Goal: Task Accomplishment & Management: Use online tool/utility

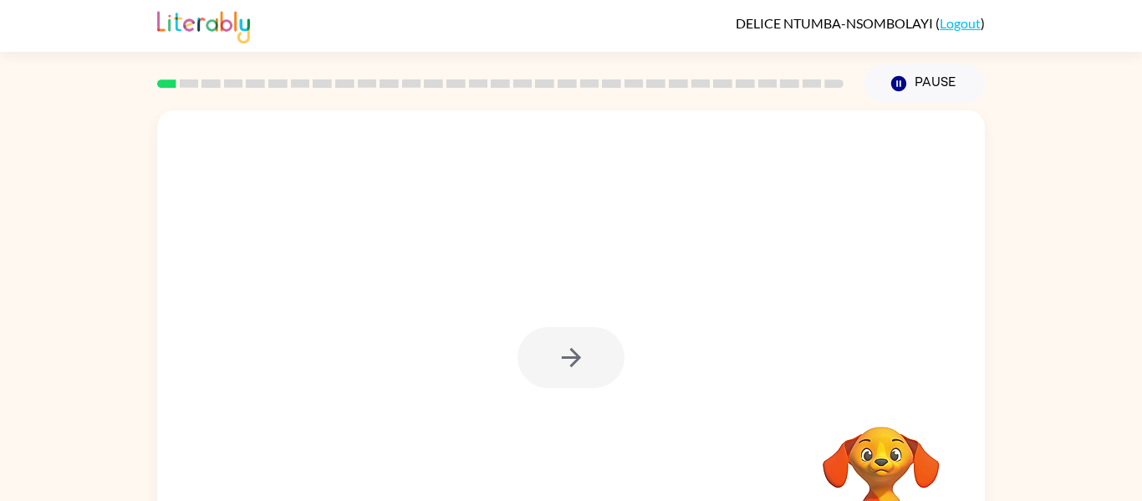
click at [421, 268] on div at bounding box center [571, 348] width 828 height 477
click at [598, 362] on button "button" at bounding box center [571, 357] width 107 height 61
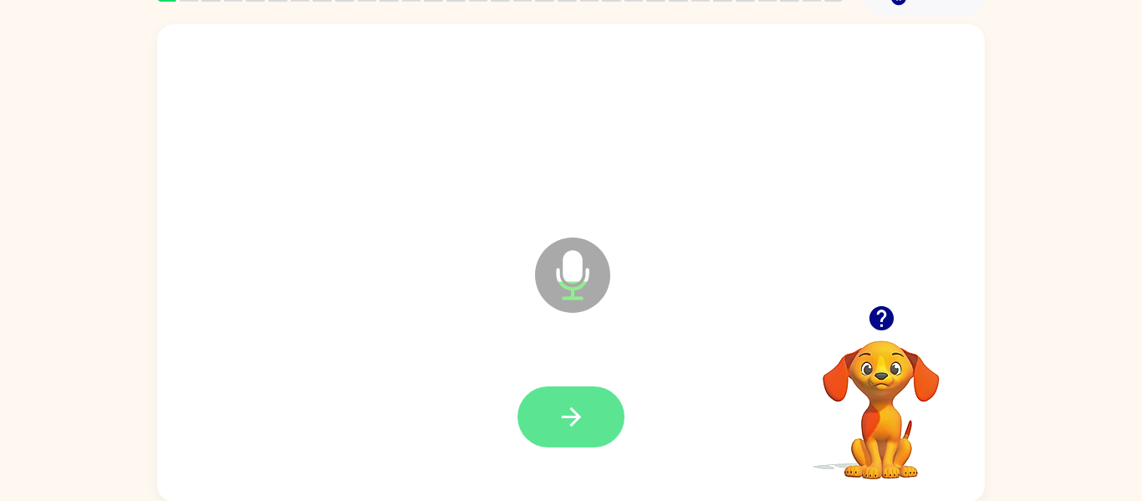
scroll to position [87, 0]
click at [577, 412] on icon "button" at bounding box center [571, 415] width 29 height 29
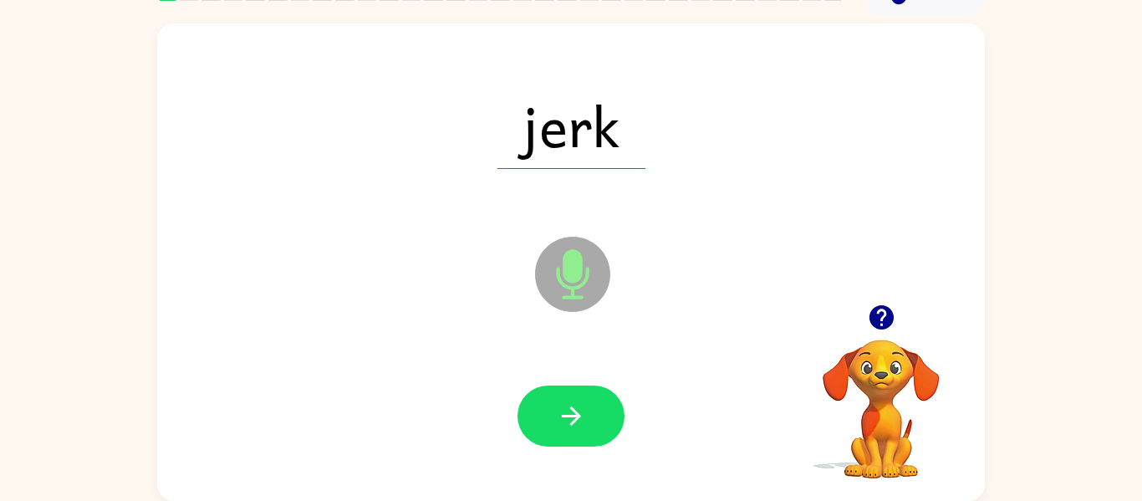
click at [577, 412] on icon "button" at bounding box center [571, 415] width 29 height 29
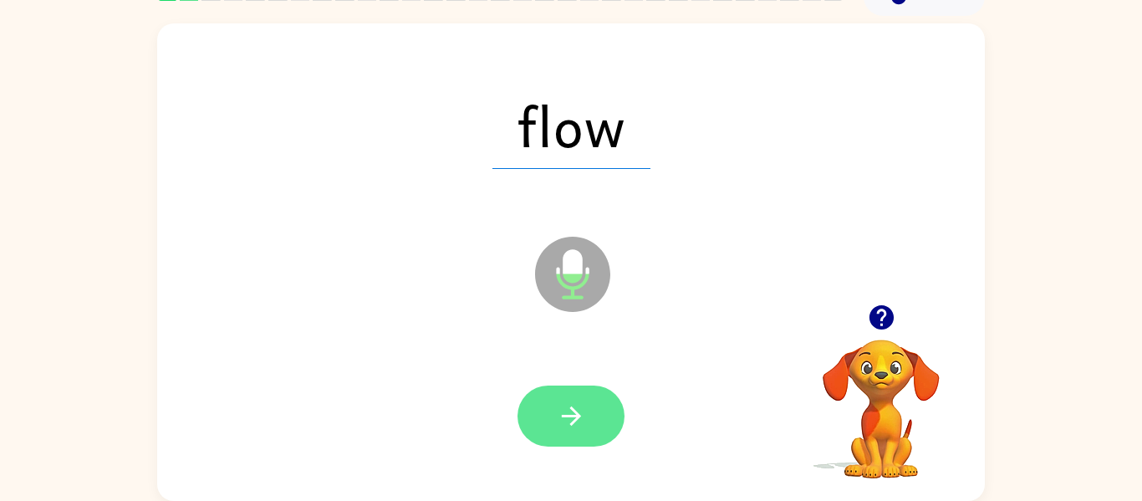
click at [559, 428] on icon "button" at bounding box center [571, 415] width 29 height 29
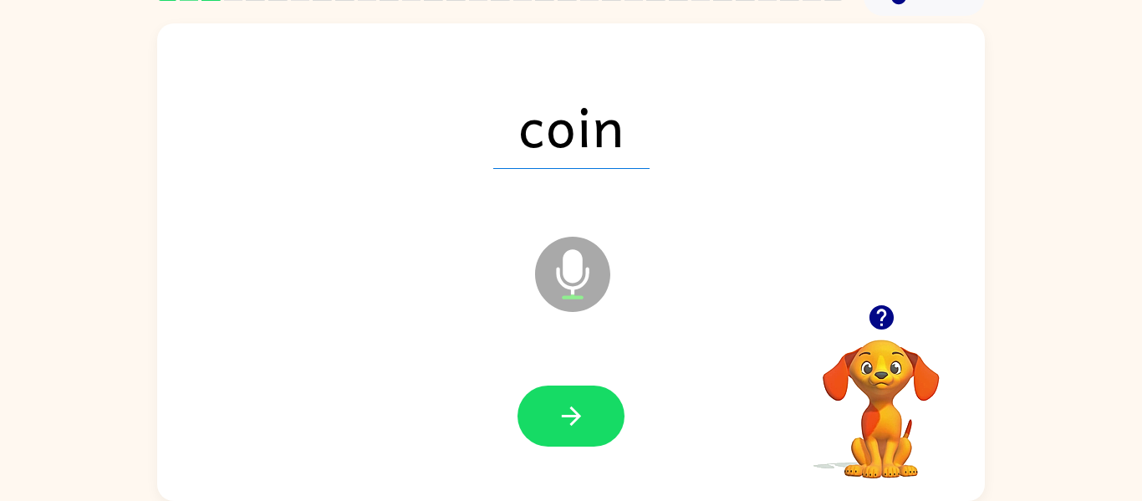
click at [559, 428] on icon "button" at bounding box center [571, 415] width 29 height 29
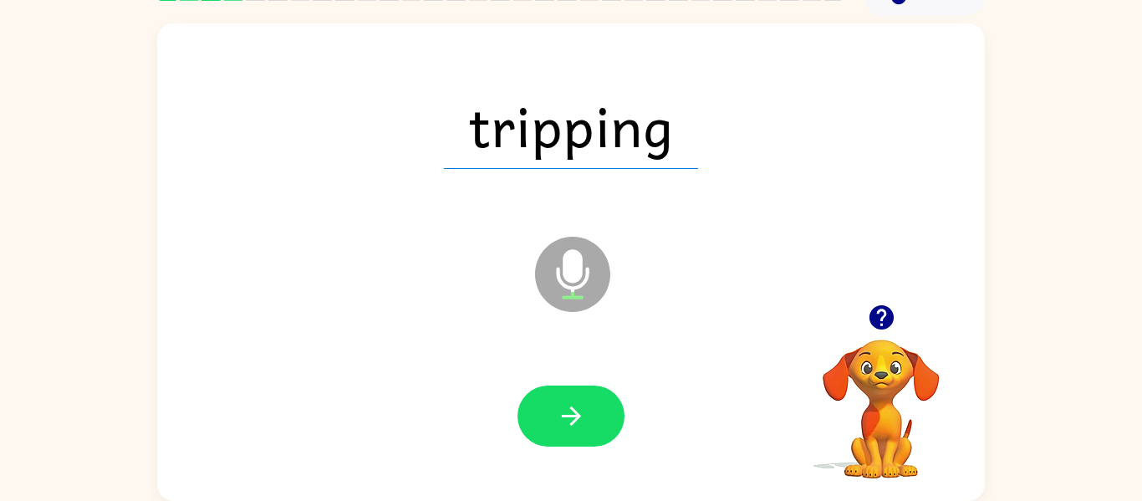
click at [559, 428] on icon "button" at bounding box center [571, 415] width 29 height 29
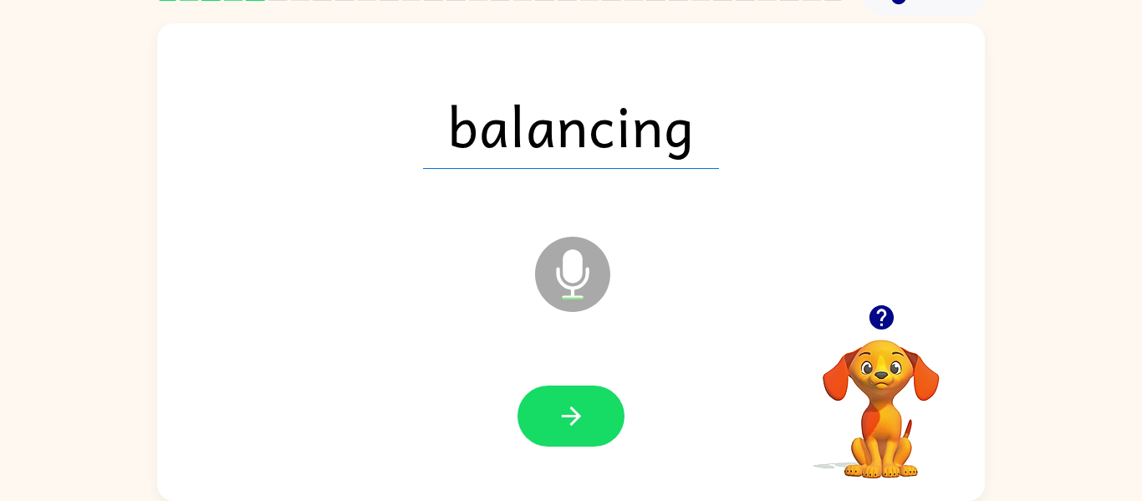
click at [570, 408] on icon "button" at bounding box center [570, 415] width 19 height 19
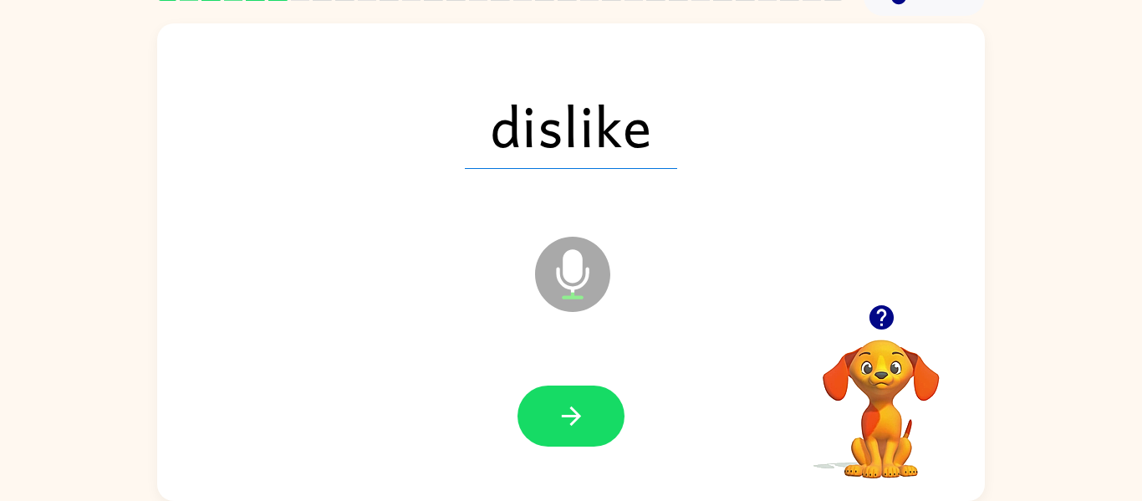
click at [570, 408] on icon "button" at bounding box center [570, 415] width 19 height 19
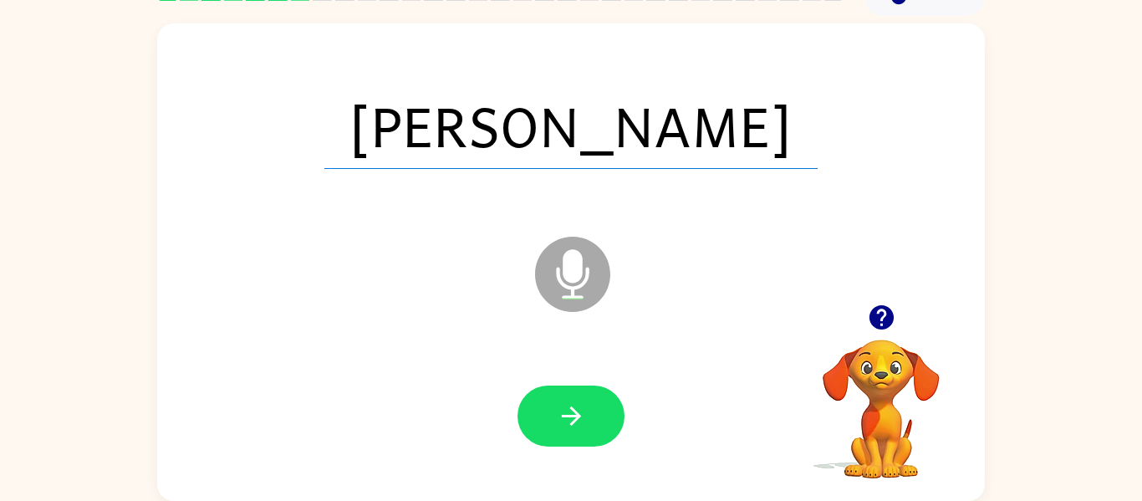
click at [570, 408] on icon "button" at bounding box center [570, 415] width 19 height 19
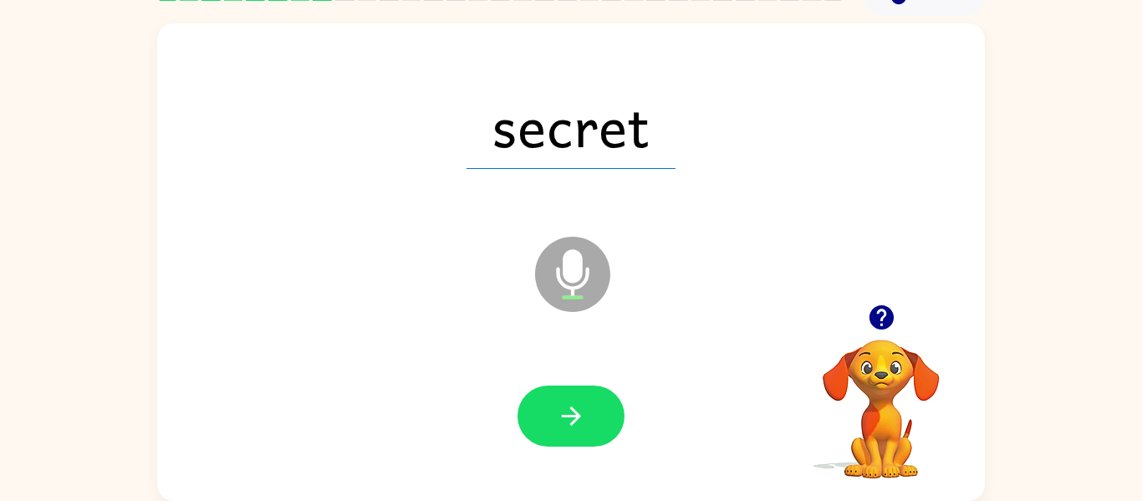
click at [570, 408] on icon "button" at bounding box center [570, 415] width 19 height 19
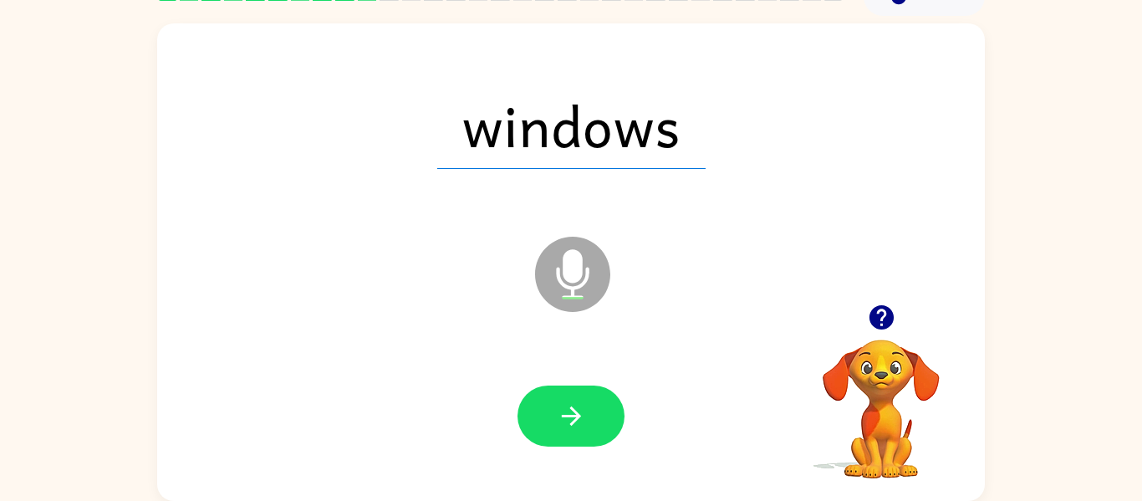
click at [570, 408] on icon "button" at bounding box center [570, 415] width 19 height 19
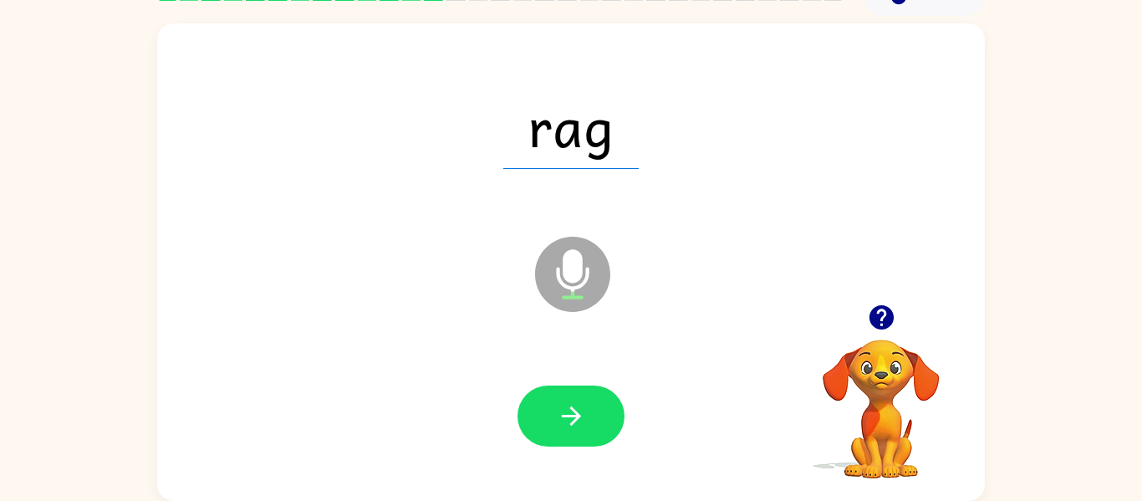
click at [570, 408] on icon "button" at bounding box center [570, 415] width 19 height 19
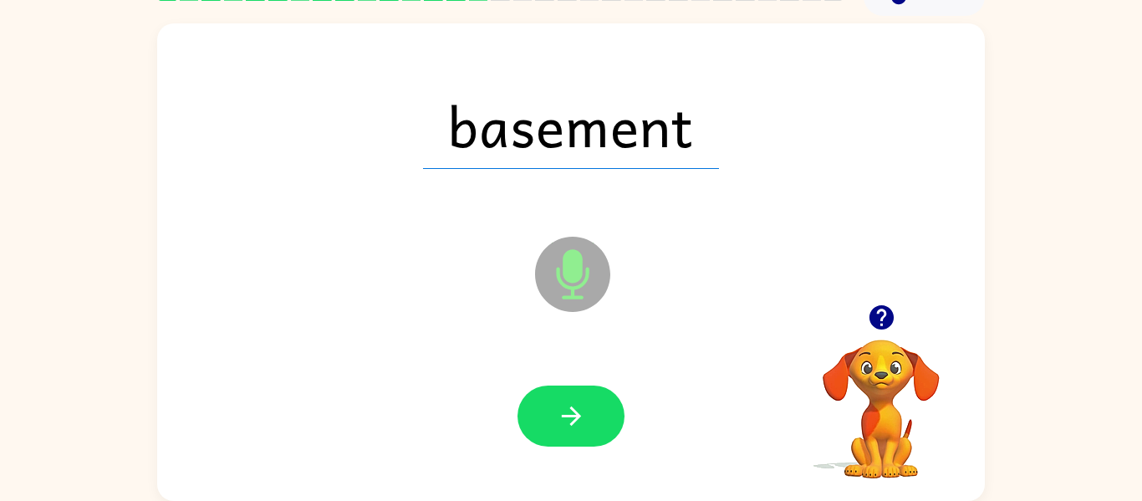
click at [570, 408] on icon "button" at bounding box center [570, 415] width 19 height 19
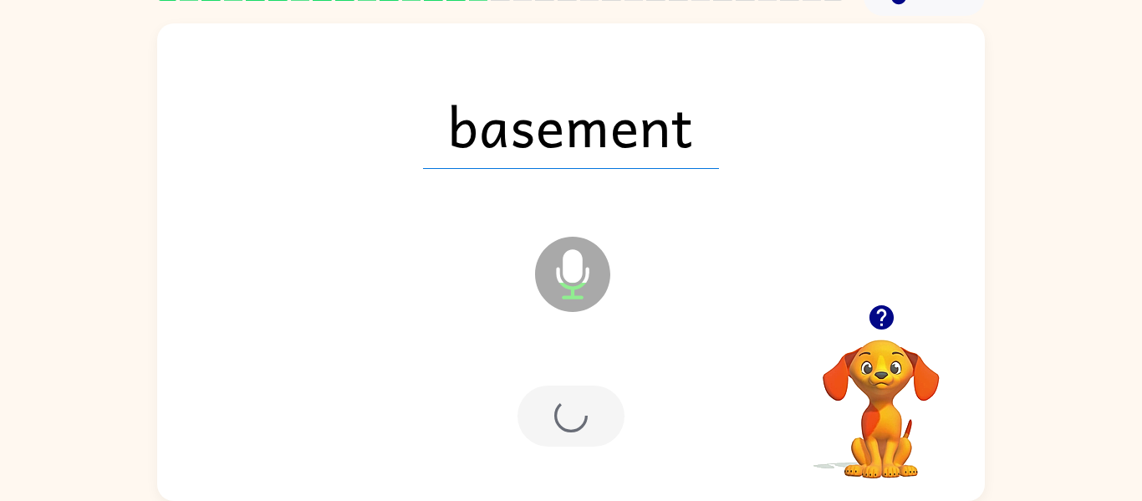
click at [570, 408] on div at bounding box center [571, 415] width 107 height 61
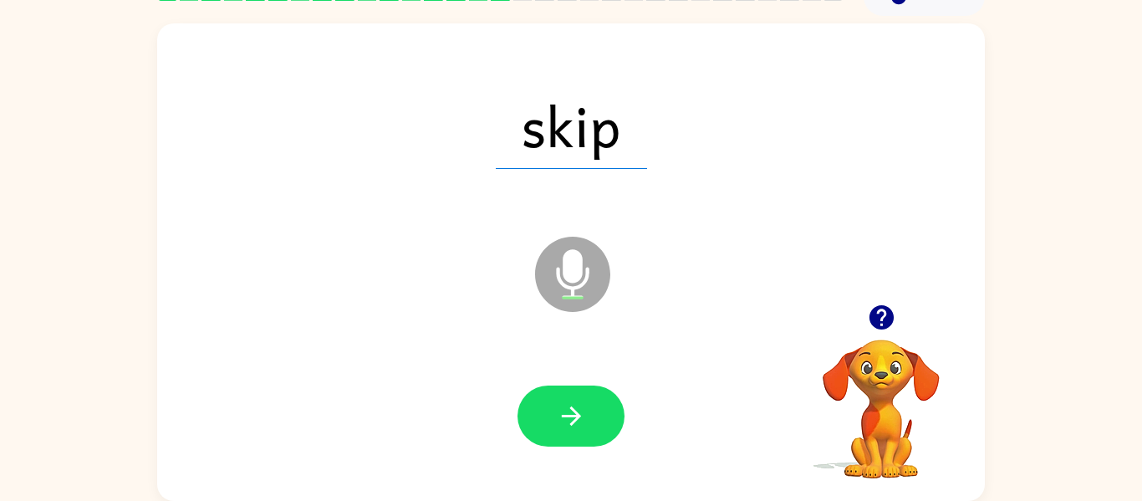
click at [570, 408] on icon "button" at bounding box center [570, 415] width 19 height 19
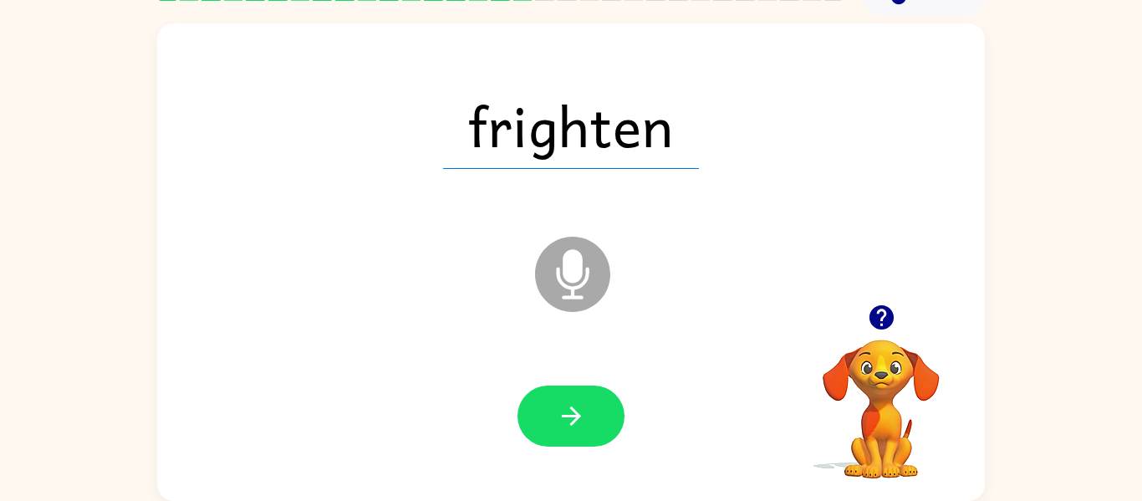
click at [570, 408] on icon "button" at bounding box center [570, 415] width 19 height 19
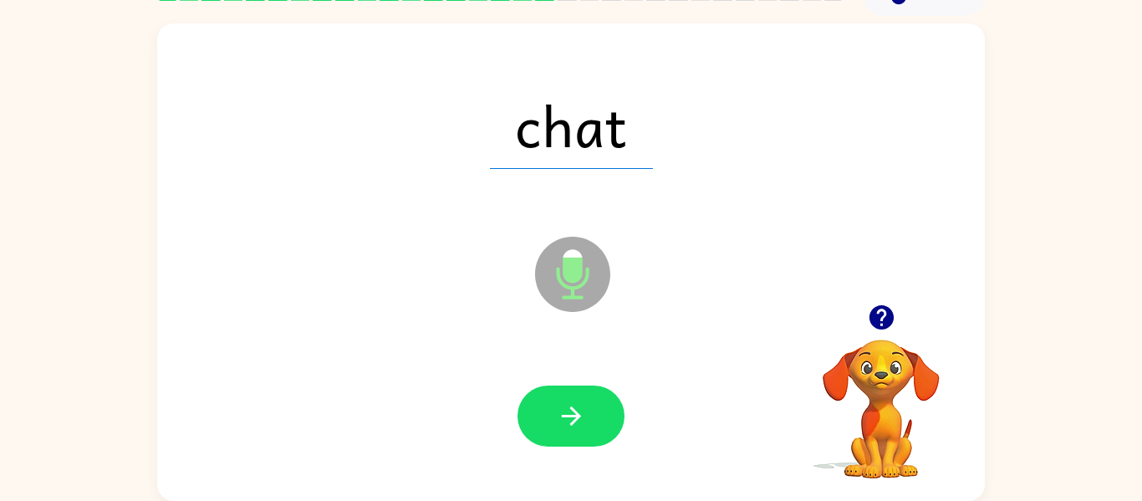
click at [570, 408] on icon "button" at bounding box center [570, 415] width 19 height 19
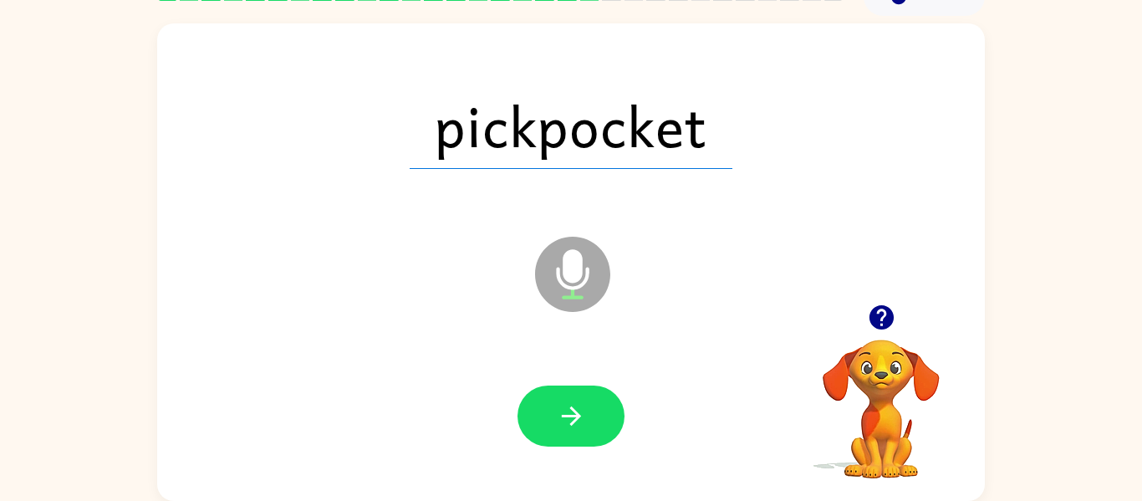
click at [570, 408] on icon "button" at bounding box center [570, 415] width 19 height 19
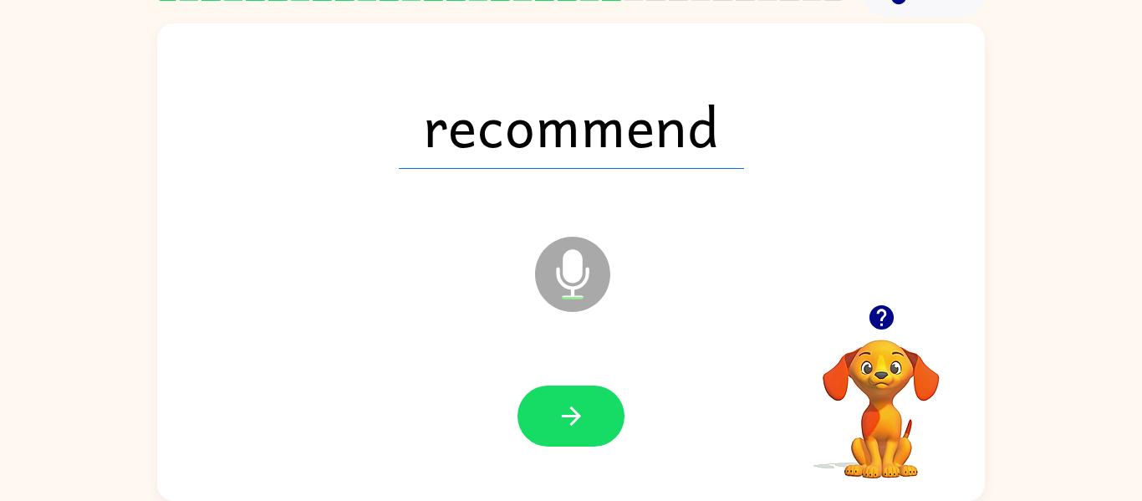
click at [570, 408] on icon "button" at bounding box center [570, 415] width 19 height 19
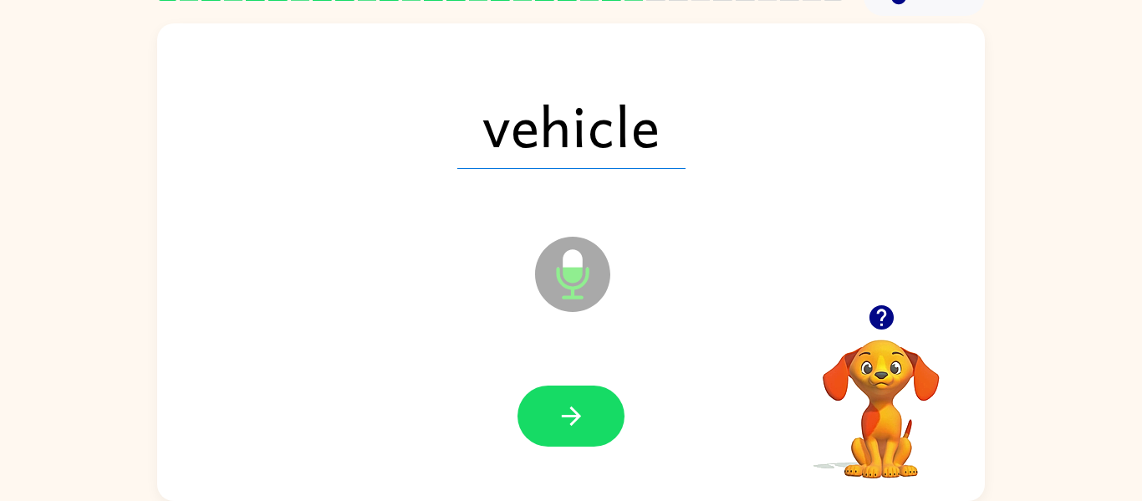
click at [570, 408] on icon "button" at bounding box center [570, 415] width 19 height 19
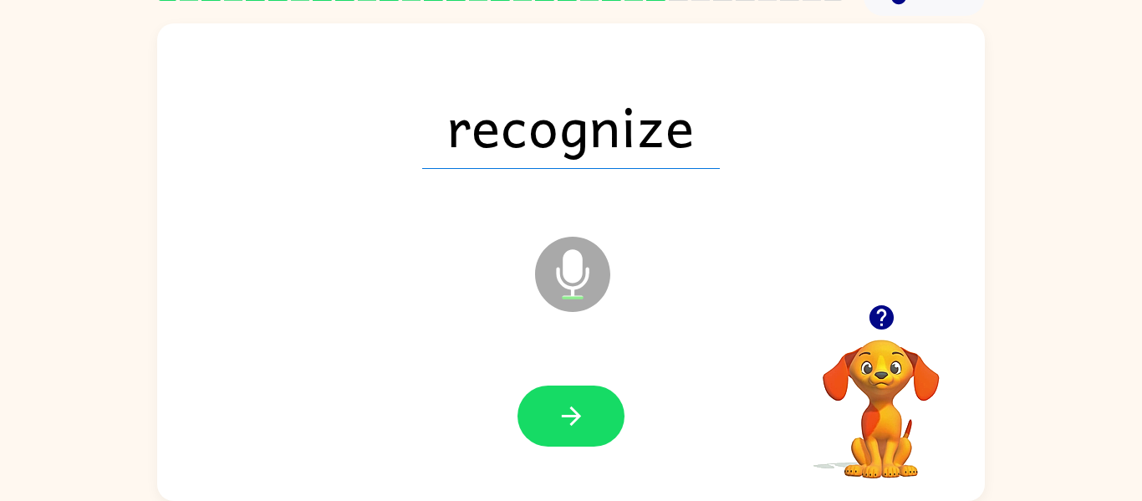
click at [570, 408] on icon "button" at bounding box center [570, 415] width 19 height 19
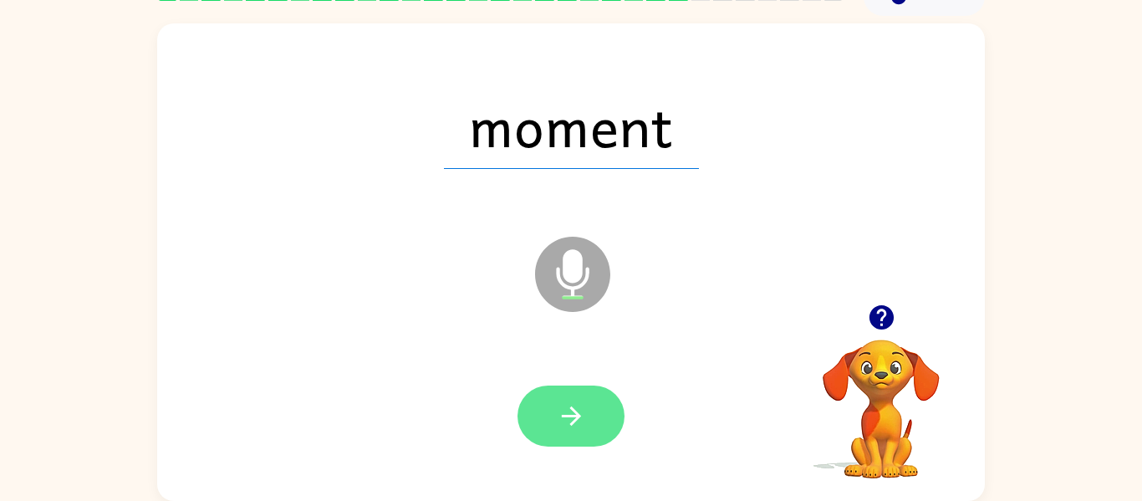
click at [587, 408] on button "button" at bounding box center [571, 415] width 107 height 61
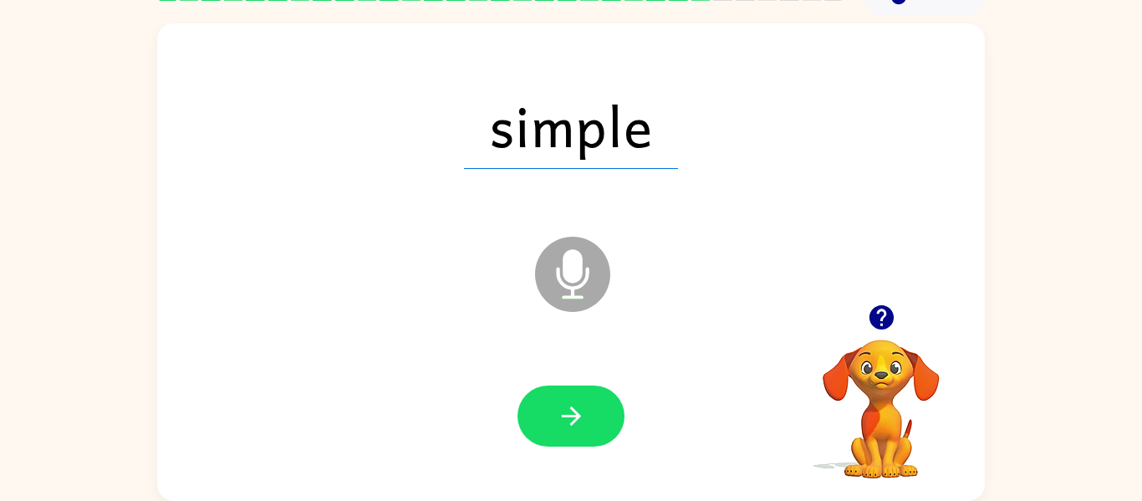
click at [587, 408] on button "button" at bounding box center [571, 415] width 107 height 61
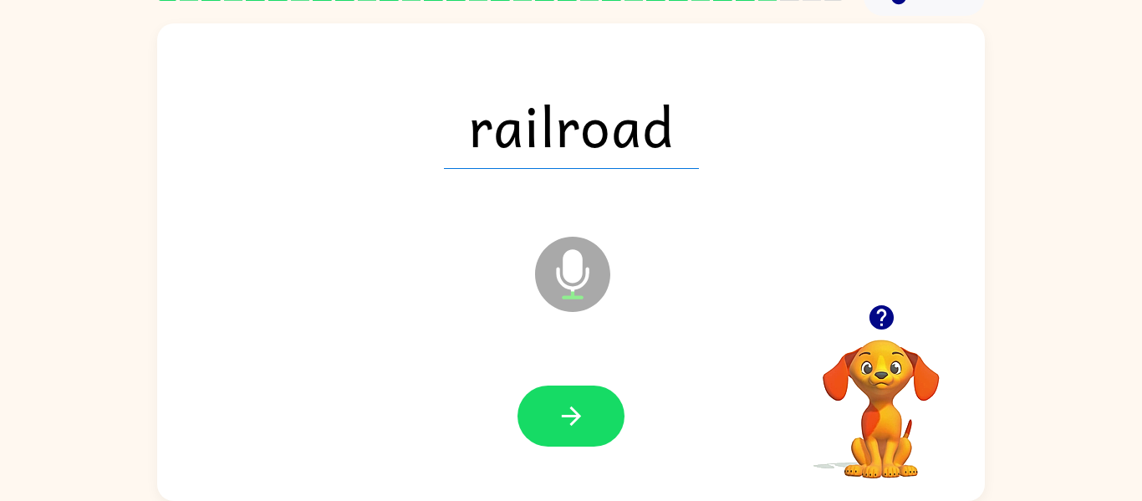
click at [587, 408] on button "button" at bounding box center [571, 415] width 107 height 61
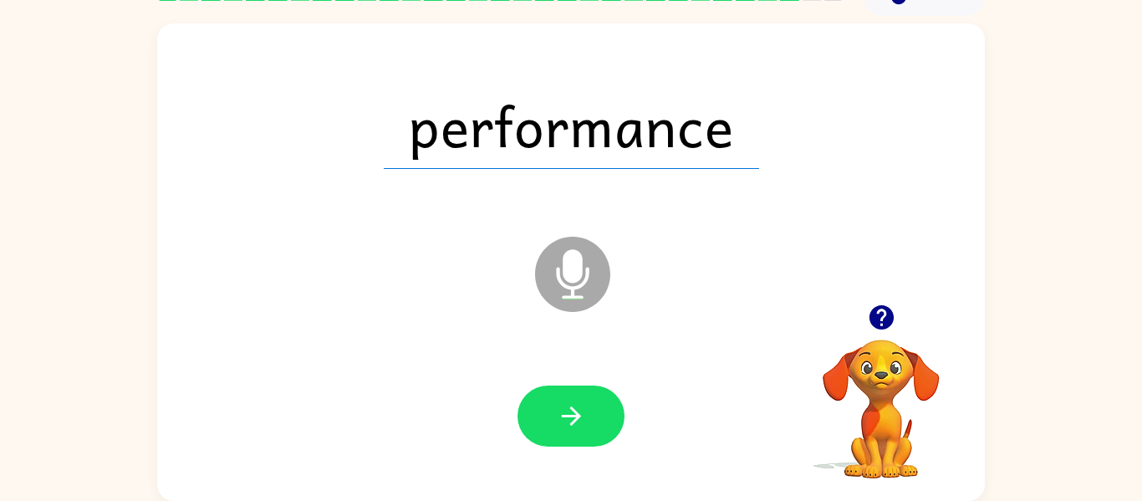
click at [587, 408] on button "button" at bounding box center [571, 415] width 107 height 61
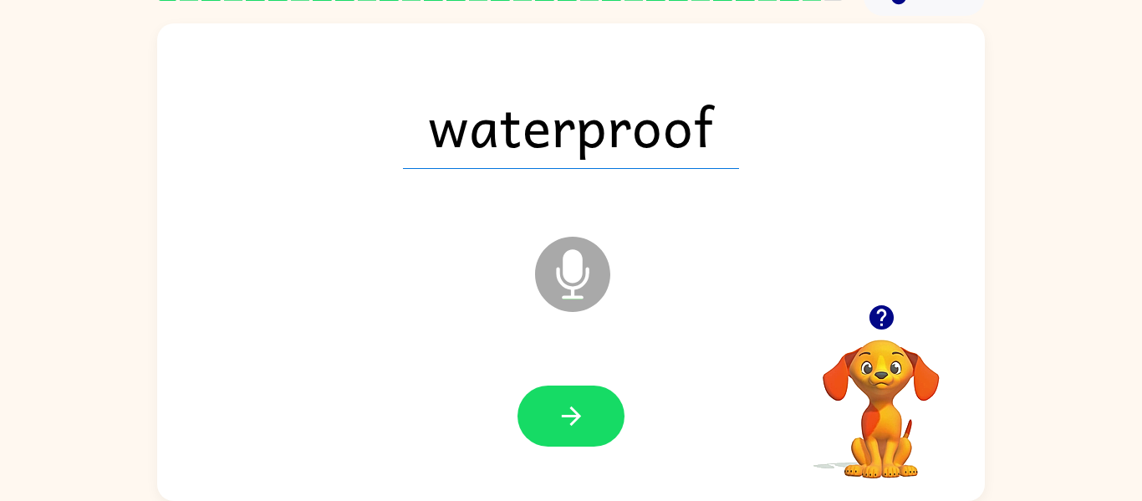
click at [587, 408] on button "button" at bounding box center [571, 415] width 107 height 61
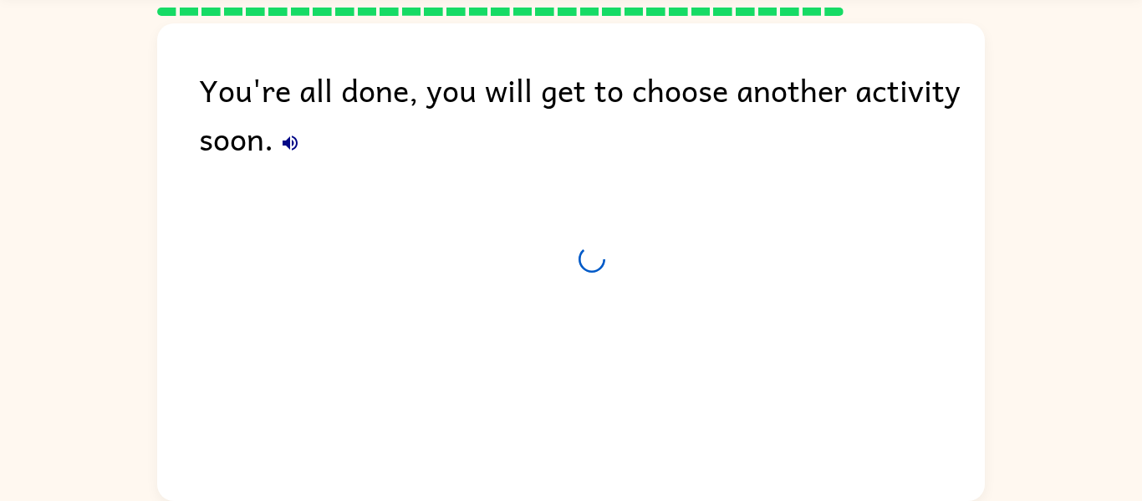
scroll to position [57, 0]
